Goal: Information Seeking & Learning: Learn about a topic

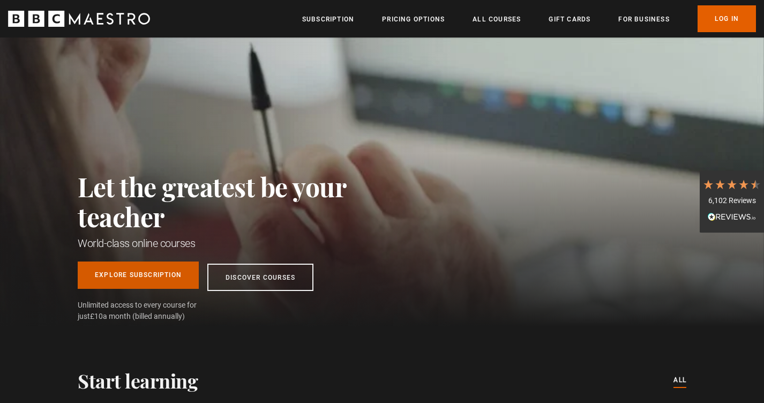
scroll to position [0, 140]
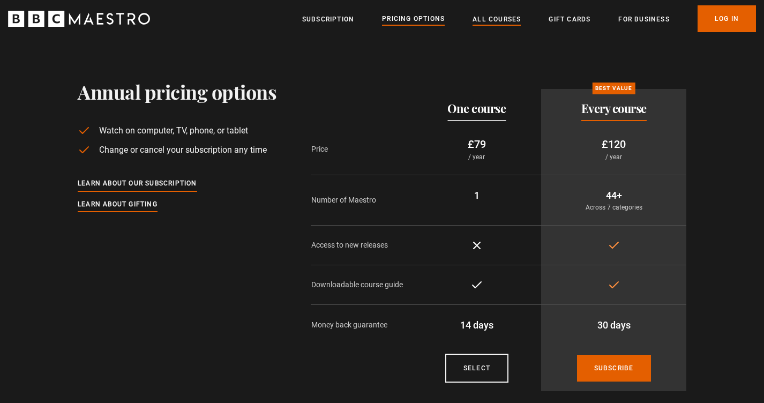
click at [491, 19] on link "All Courses" at bounding box center [497, 19] width 48 height 11
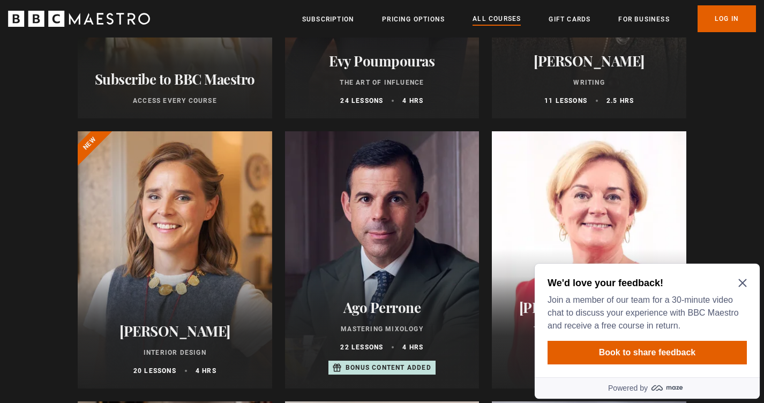
scroll to position [321, 0]
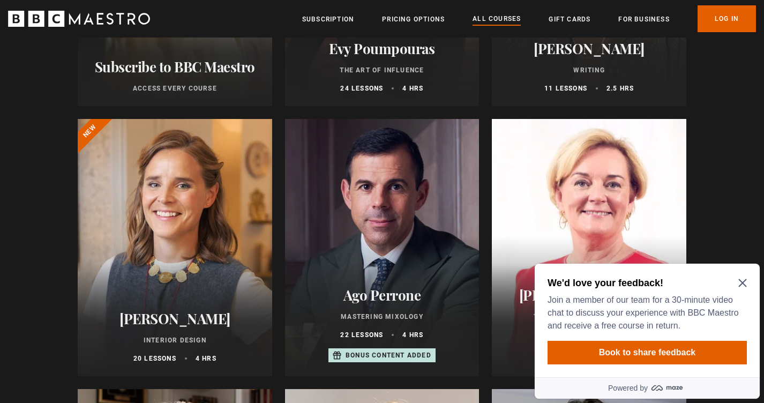
click at [744, 285] on icon "Close Maze Prompt" at bounding box center [743, 283] width 8 height 8
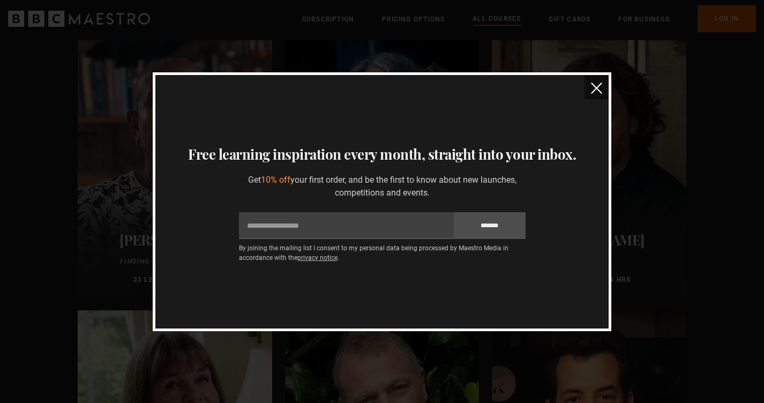
scroll to position [2828, 0]
click at [597, 87] on img "close" at bounding box center [596, 88] width 11 height 11
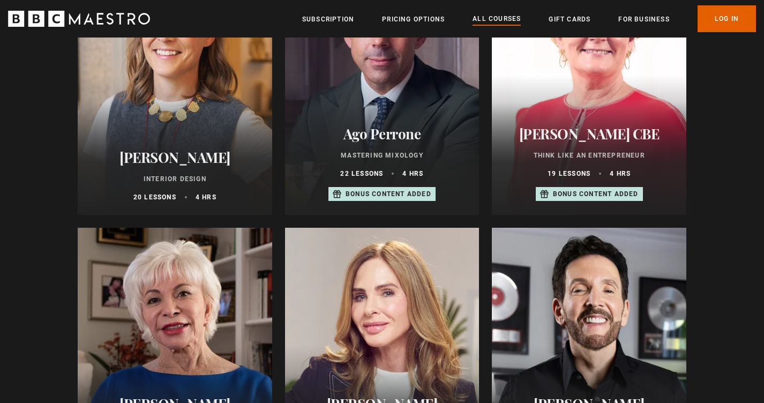
scroll to position [563, 0]
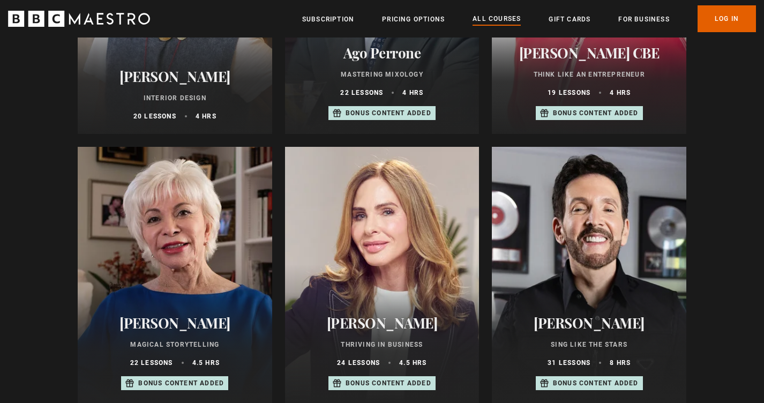
click at [532, 266] on div at bounding box center [589, 275] width 195 height 257
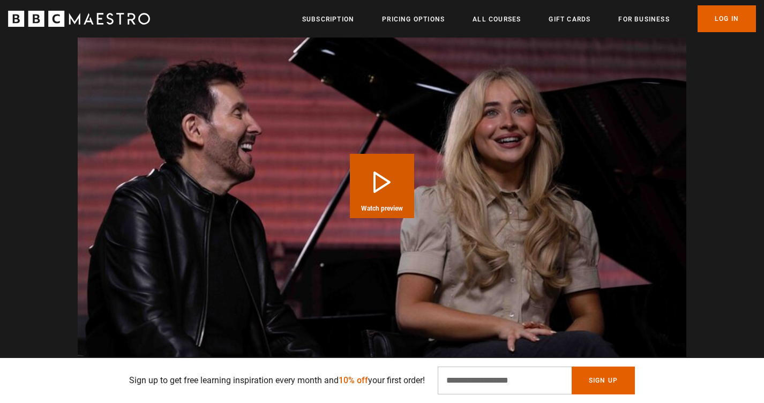
scroll to position [0, 421]
click at [364, 154] on button "Play Course overview for Sing Like the Stars with Eric Vetro Watch preview" at bounding box center [382, 186] width 64 height 64
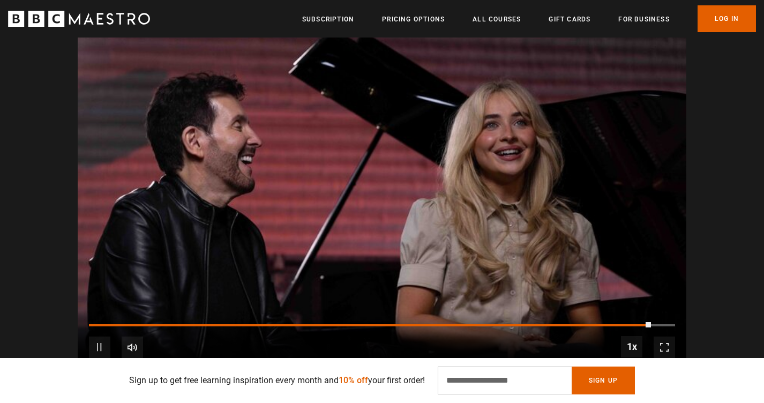
scroll to position [0, 2106]
click at [98, 337] on span "Video Player" at bounding box center [99, 347] width 21 height 21
